Goal: Task Accomplishment & Management: Manage account settings

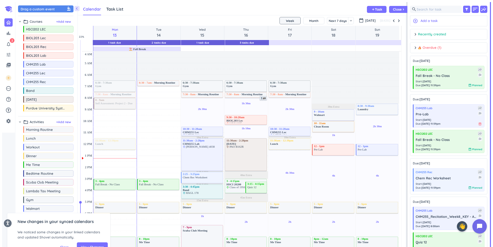
scroll to position [221, 75]
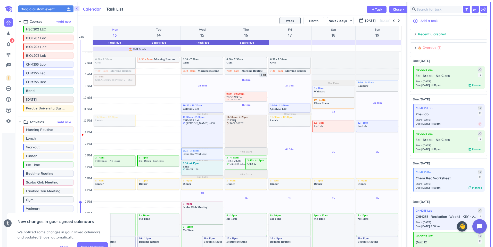
click at [419, 46] on span "🔥, fire" at bounding box center [419, 47] width 3 height 3
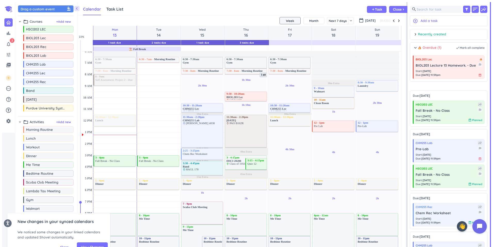
click at [296, 3] on div "Calendar Task List Calendar keyboard_arrow_down add Task Close chevron_right" at bounding box center [242, 8] width 328 height 13
click at [160, 9] on div "Calendar Task List Calendar keyboard_arrow_down add Task Close chevron_right" at bounding box center [242, 8] width 328 height 13
click at [436, 83] on span "Mark complete" at bounding box center [429, 82] width 21 height 4
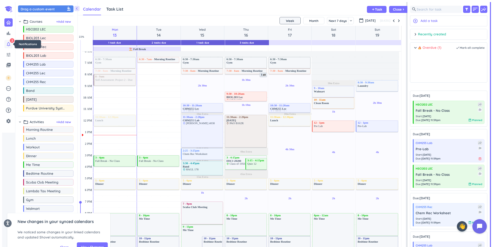
click at [12, 47] on div "notifications_none 2" at bounding box center [8, 44] width 8 height 8
